Goal: Task Accomplishment & Management: Complete application form

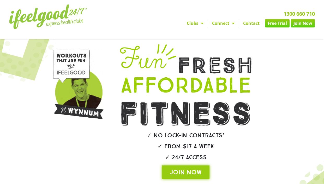
click at [276, 24] on link "Free Trial" at bounding box center [277, 23] width 25 height 8
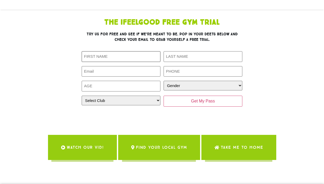
click at [117, 58] on input "First Name (Required)" at bounding box center [121, 56] width 79 height 11
type input "[PERSON_NAME]"
type input "0478357316"
click at [122, 74] on input "Email (Required)" at bounding box center [121, 71] width 79 height 11
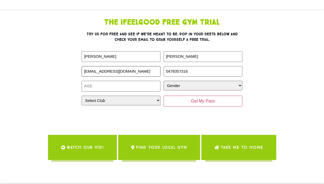
type input "[EMAIL_ADDRESS][DOMAIN_NAME]"
click at [115, 84] on input "Age (Required)" at bounding box center [121, 86] width 79 height 11
type input "23"
click at [189, 88] on select "Gender [DEMOGRAPHIC_DATA] [DEMOGRAPHIC_DATA]" at bounding box center [203, 86] width 79 height 10
select select "[DEMOGRAPHIC_DATA]"
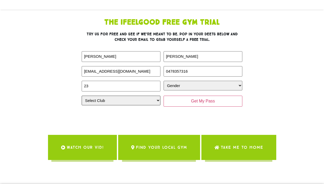
click at [155, 99] on select "Select Club [GEOGRAPHIC_DATA] [GEOGRAPHIC_DATA] [GEOGRAPHIC_DATA] [GEOGRAPHIC_D…" at bounding box center [121, 101] width 79 height 10
select select "Calamvale"
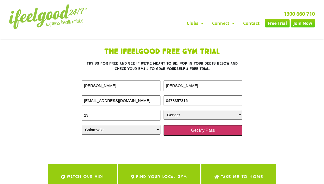
click at [190, 128] on input "Get My Pass" at bounding box center [203, 130] width 79 height 11
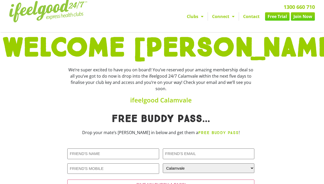
scroll to position [8, 0]
